Goal: Obtain resource: Download file/media

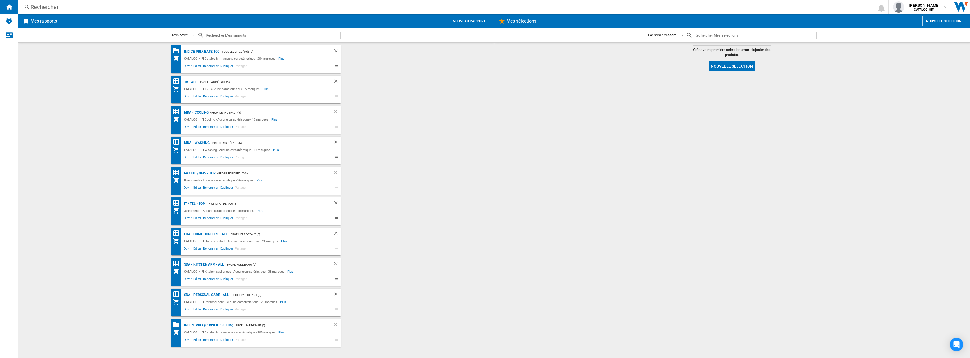
click at [197, 51] on div "Indice prix base 100" at bounding box center [201, 51] width 37 height 7
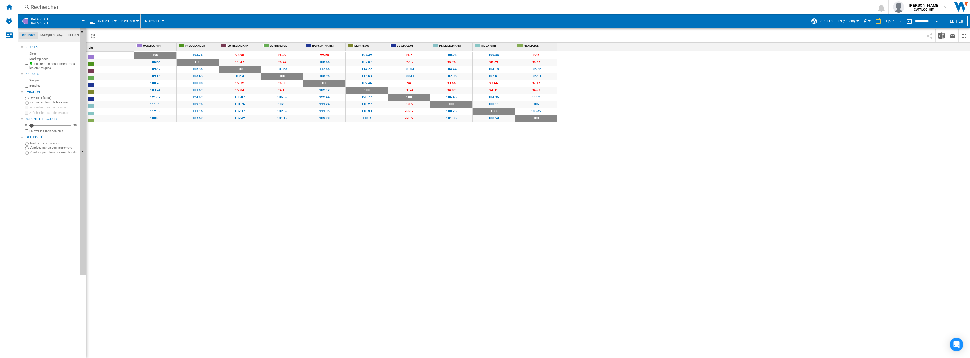
click at [895, 23] on span "REPORTS.WIZARD.STEPS.REPORT.STEPS.REPORT_OPTIONS.PERIOD: 1 jour" at bounding box center [898, 20] width 7 height 5
click at [902, 79] on div "8 dernières semaines" at bounding box center [900, 80] width 32 height 5
click at [942, 35] on img "Télécharger au format Excel" at bounding box center [941, 35] width 7 height 7
